Goal: Task Accomplishment & Management: Manage account settings

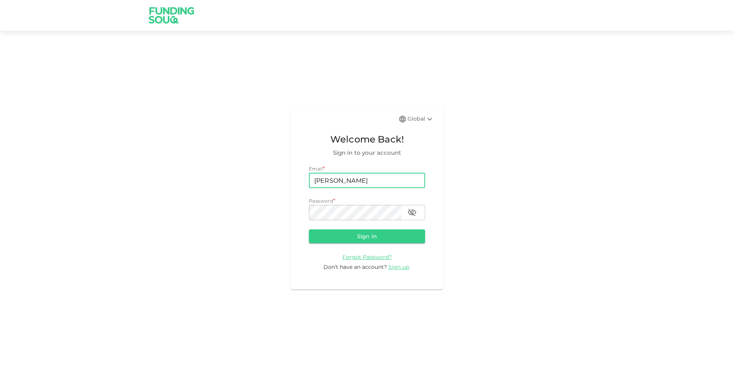
click at [349, 182] on input "[PERSON_NAME]" at bounding box center [367, 180] width 116 height 15
type input "[PERSON_NAME][EMAIL_ADDRESS][PERSON_NAME][DOMAIN_NAME]"
click at [366, 204] on div "Password *" at bounding box center [367, 201] width 116 height 8
click at [309, 229] on button "Sign in" at bounding box center [367, 236] width 116 height 14
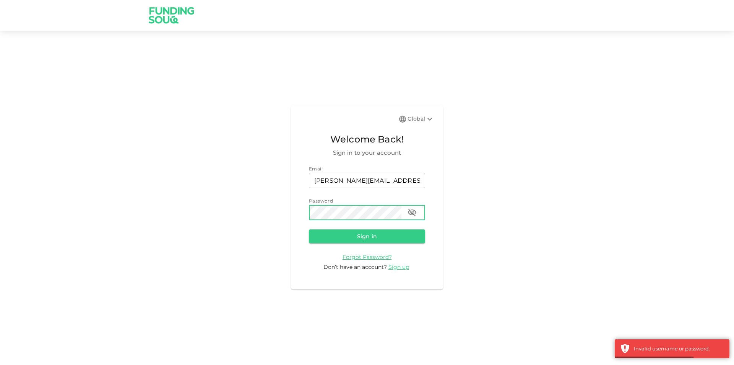
click at [412, 213] on icon "button" at bounding box center [412, 212] width 8 height 7
click at [309, 229] on button "Sign in" at bounding box center [367, 236] width 116 height 14
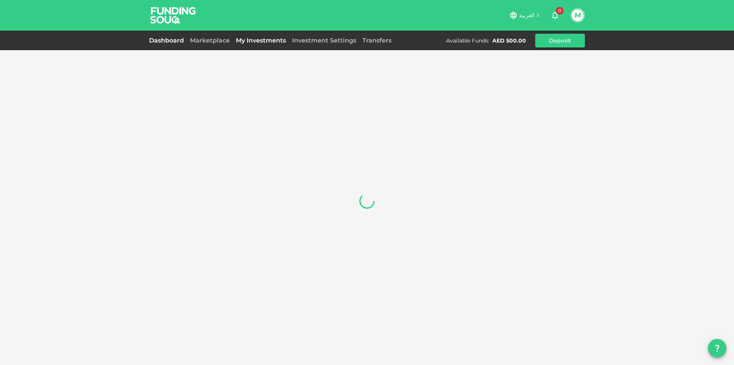
click at [246, 41] on link "My Investments" at bounding box center [261, 40] width 56 height 7
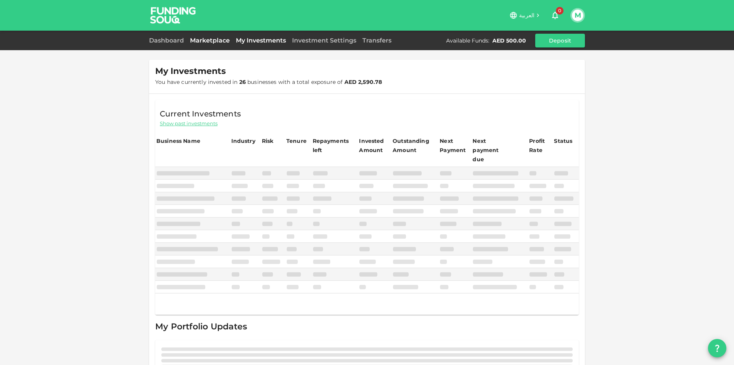
click at [211, 42] on link "Marketplace" at bounding box center [210, 40] width 46 height 7
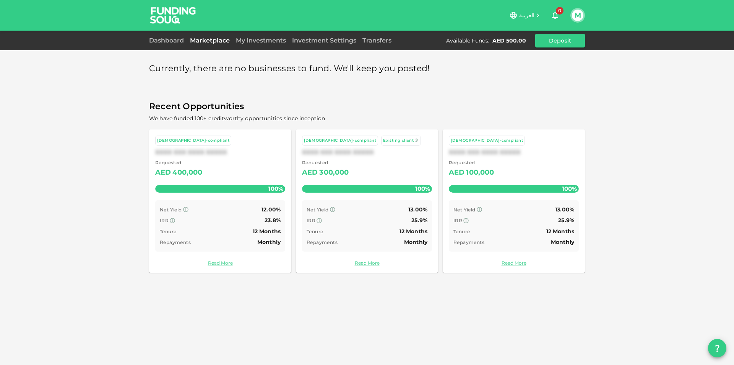
click at [579, 17] on button "M" at bounding box center [577, 15] width 11 height 11
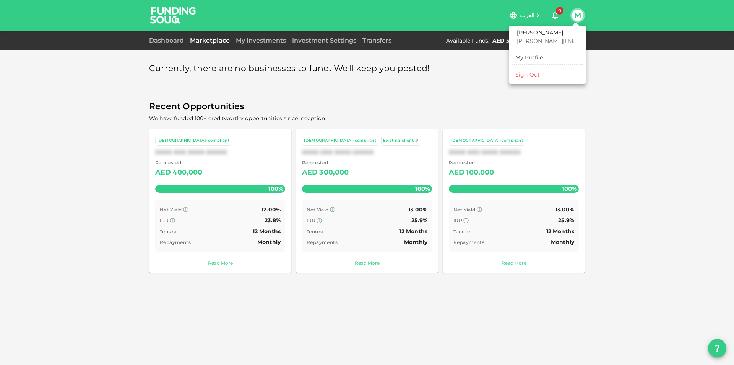
click at [543, 79] on li "Sign Out" at bounding box center [548, 74] width 70 height 12
